Goal: Find specific page/section: Find specific page/section

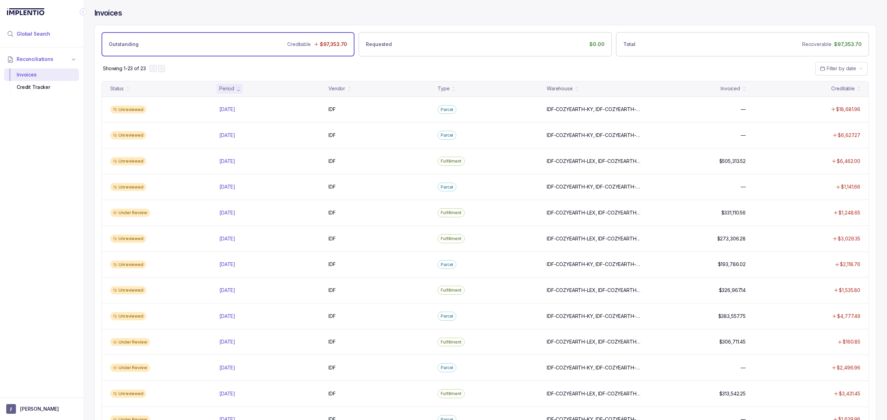
click at [41, 32] on span "Global Search" at bounding box center [34, 33] width 34 height 7
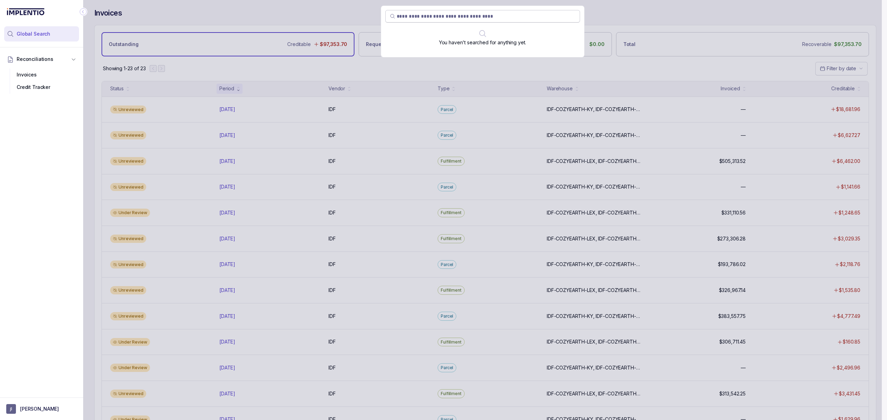
click at [451, 20] on span at bounding box center [482, 16] width 195 height 12
click at [451, 18] on input "search" at bounding box center [486, 16] width 179 height 7
paste input "********"
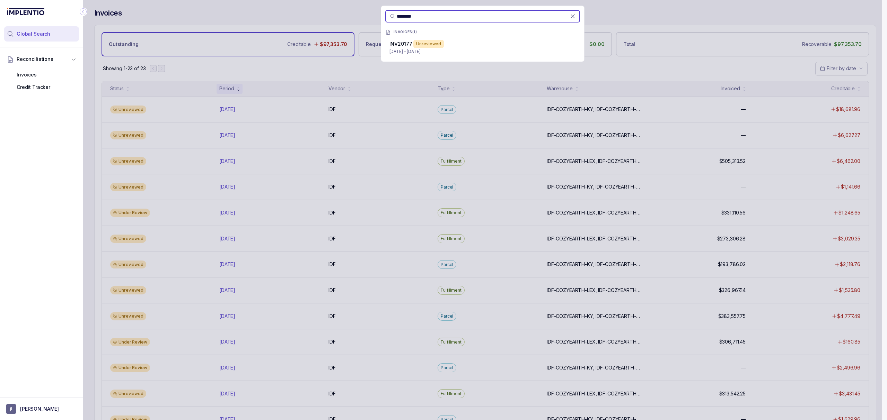
type input "********"
click at [442, 46] on div "INV20177 Unreviewed" at bounding box center [482, 44] width 186 height 8
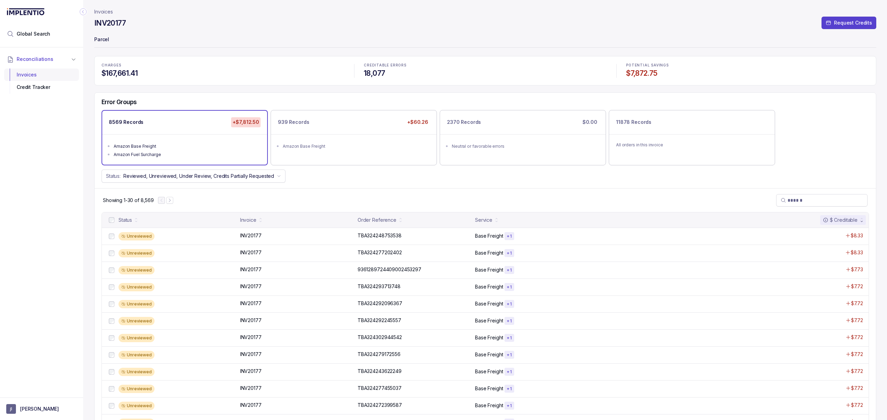
click at [42, 73] on div "Invoices" at bounding box center [42, 75] width 64 height 12
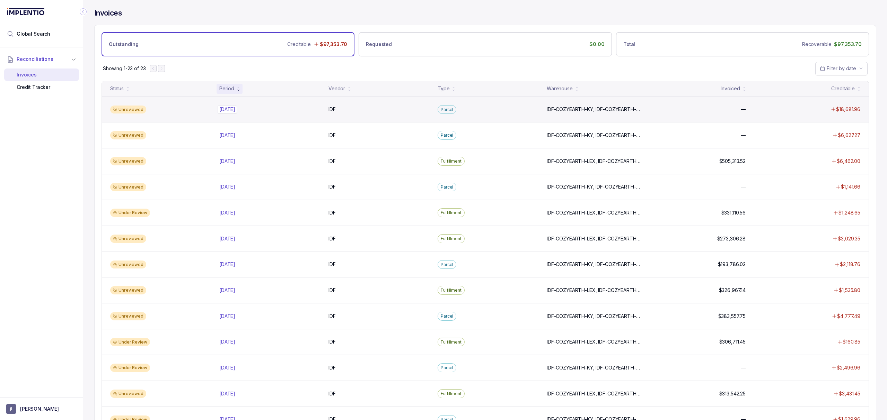
click at [235, 111] on p "[DATE]" at bounding box center [226, 110] width 19 height 8
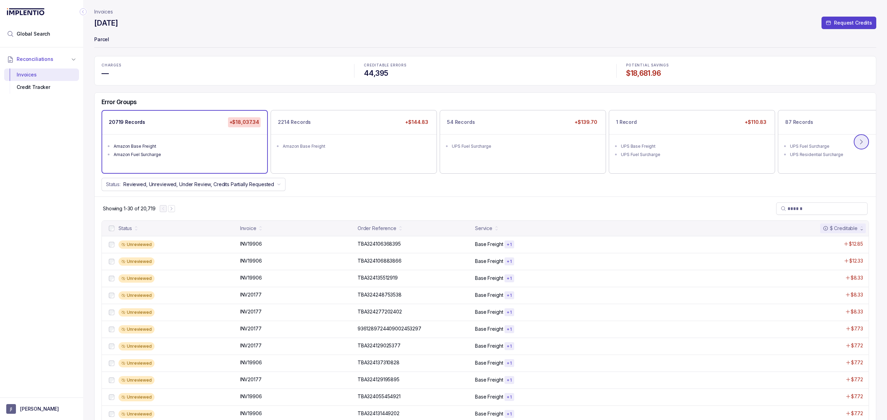
click at [864, 148] on button at bounding box center [860, 141] width 15 height 15
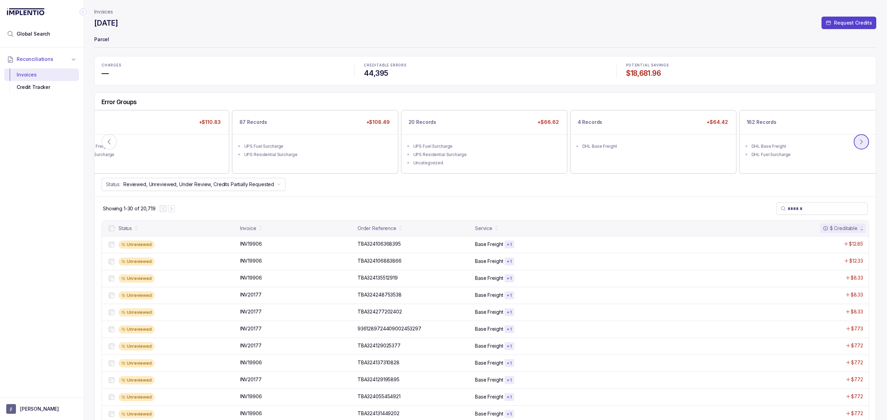
click at [862, 145] on icon at bounding box center [861, 142] width 7 height 7
click at [108, 144] on icon at bounding box center [109, 142] width 7 height 7
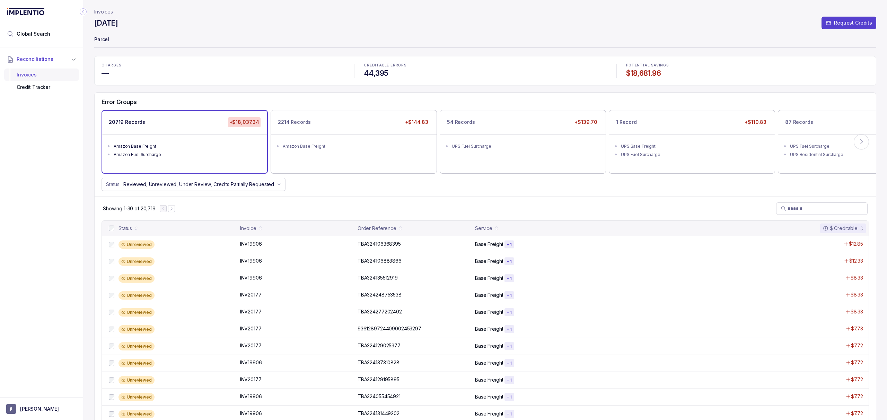
click at [37, 76] on div "Invoices" at bounding box center [42, 75] width 64 height 12
